Goal: Information Seeking & Learning: Learn about a topic

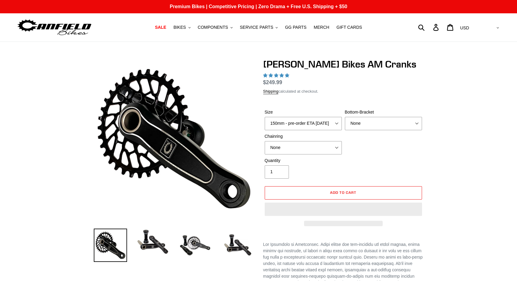
select select "highest-rating"
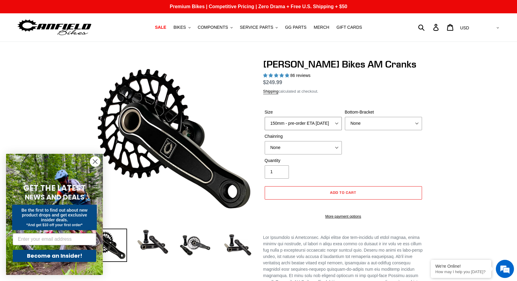
click at [323, 124] on select "150mm - pre-order ETA 9/30/25 155mm - pre-order ETA 9/30/25 160mm - pre-order E…" at bounding box center [303, 123] width 77 height 13
select select "155mm - pre-order ETA 9/30/25"
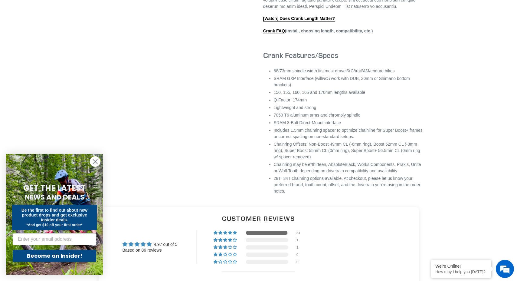
scroll to position [320, 0]
click at [280, 33] on link "Crank FAQ" at bounding box center [274, 30] width 22 height 5
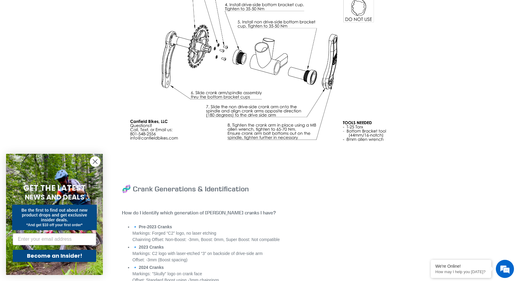
scroll to position [2143, 0]
